Goal: Navigation & Orientation: Find specific page/section

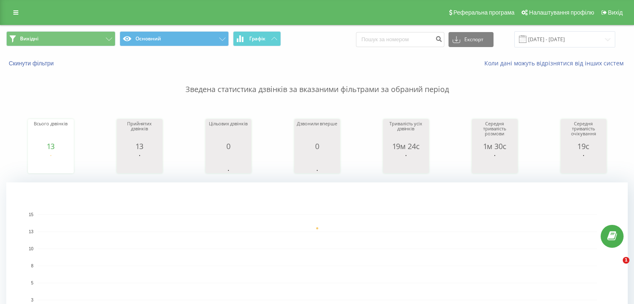
click at [81, 35] on button "Вихідні" at bounding box center [60, 38] width 109 height 15
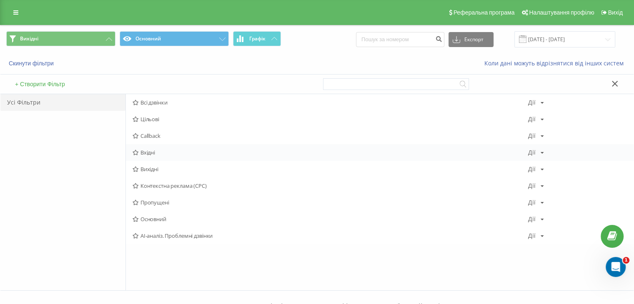
click at [146, 152] on span "Вхідні" at bounding box center [331, 153] width 396 height 6
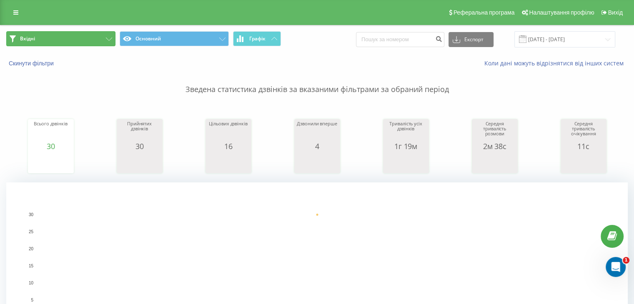
drag, startPoint x: 77, startPoint y: 38, endPoint x: 99, endPoint y: 66, distance: 35.9
click at [77, 38] on button "Вхідні" at bounding box center [60, 38] width 109 height 15
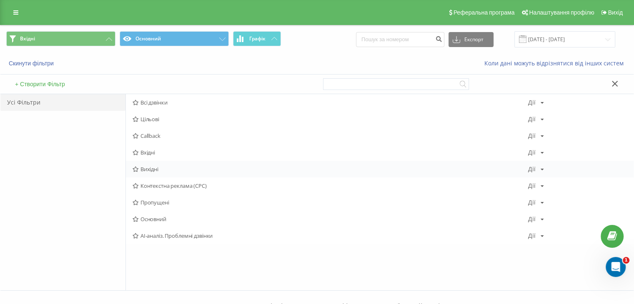
click at [155, 167] on span "Вихідні" at bounding box center [331, 169] width 396 height 6
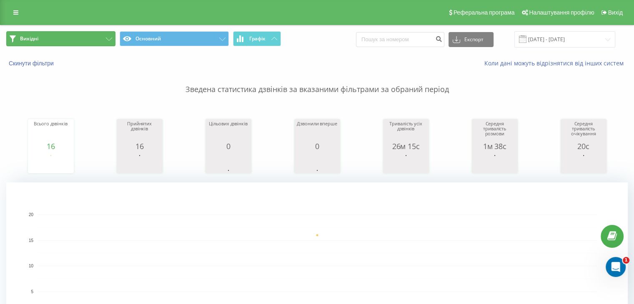
click at [73, 42] on button "Вихідні" at bounding box center [60, 38] width 109 height 15
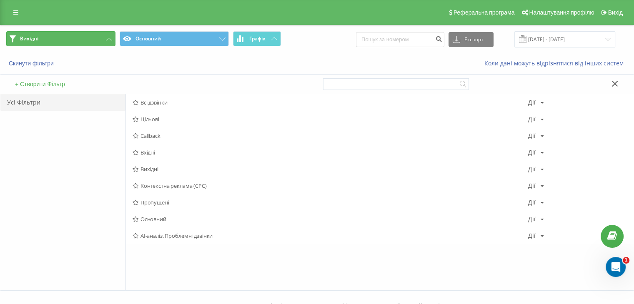
click at [73, 34] on button "Вихідні" at bounding box center [60, 38] width 109 height 15
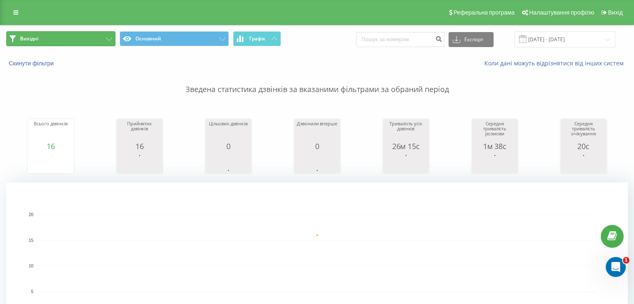
click at [75, 38] on button "Вихідні" at bounding box center [60, 38] width 109 height 15
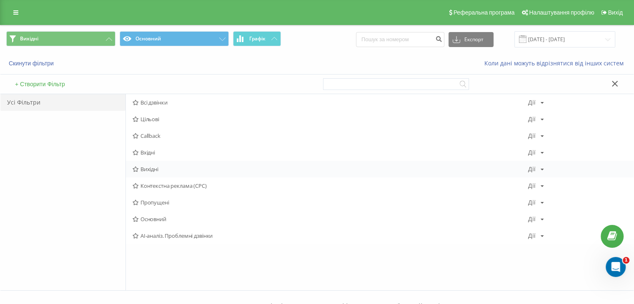
click at [153, 171] on span "Вихідні" at bounding box center [331, 169] width 396 height 6
